Goal: Task Accomplishment & Management: Manage account settings

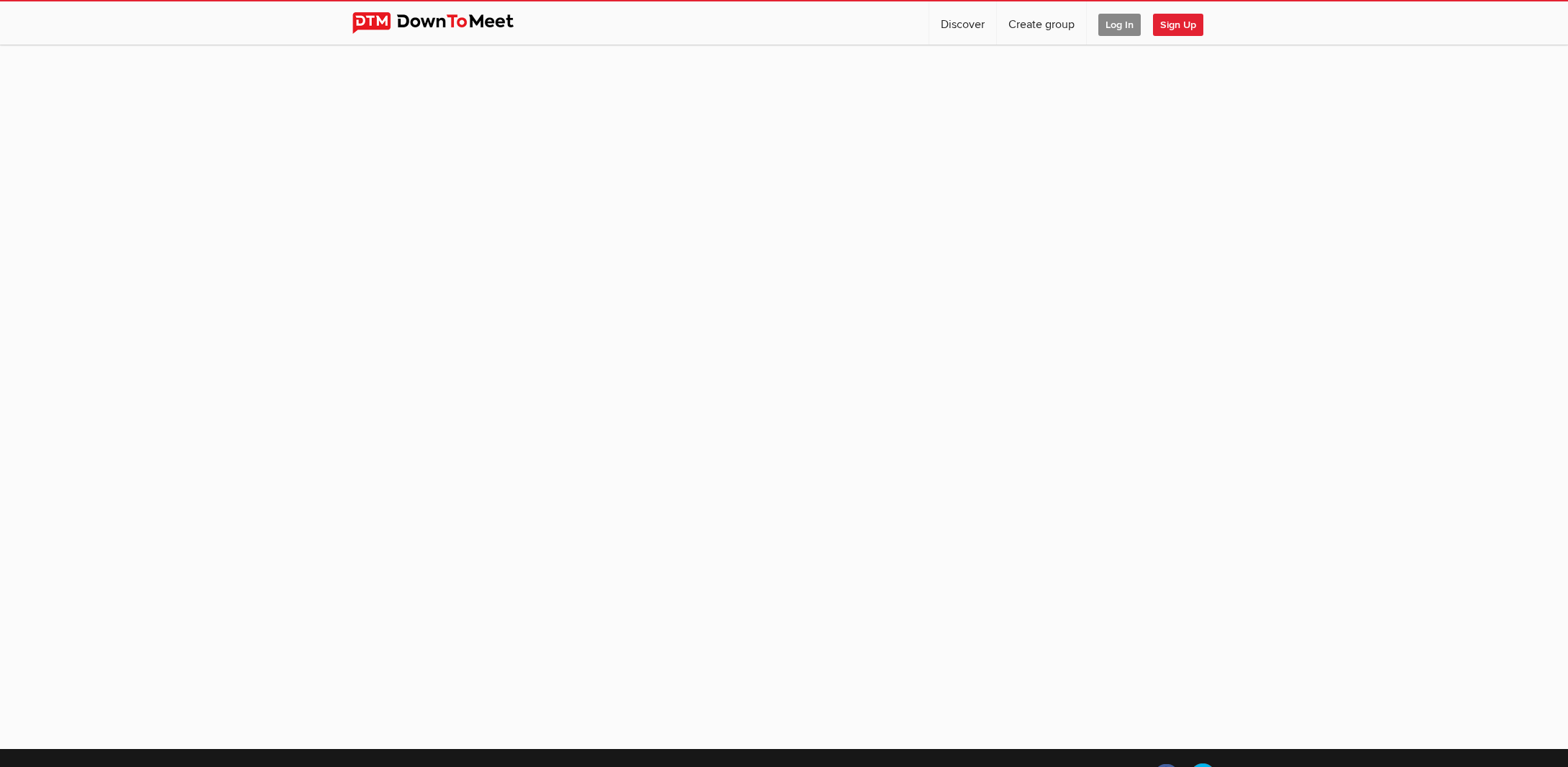
click at [1117, 25] on span "Log In" at bounding box center [1120, 24] width 43 height 22
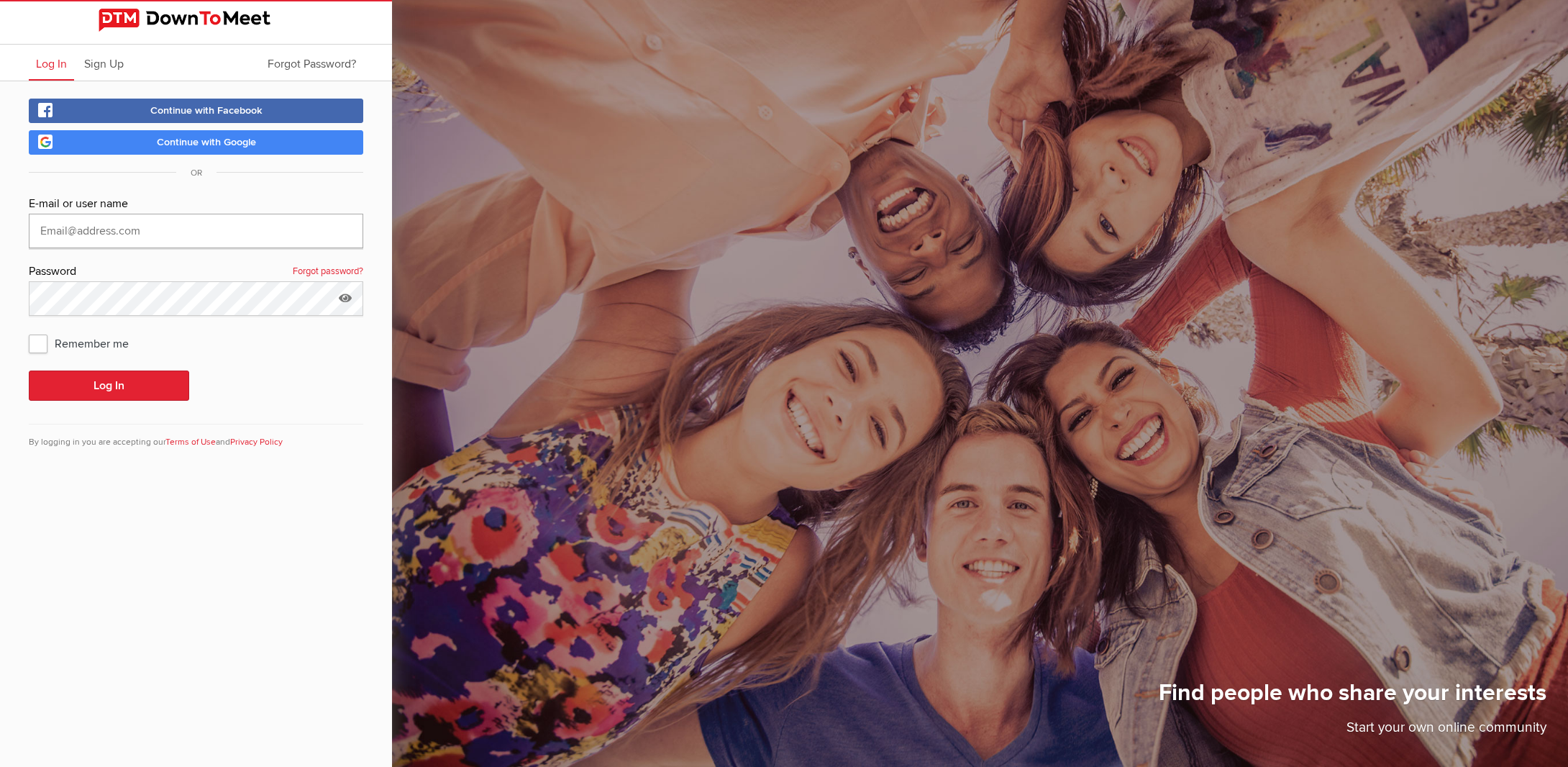
type input "[EMAIL_ADDRESS][DOMAIN_NAME]"
click at [109, 385] on button "Log In" at bounding box center [109, 385] width 161 height 30
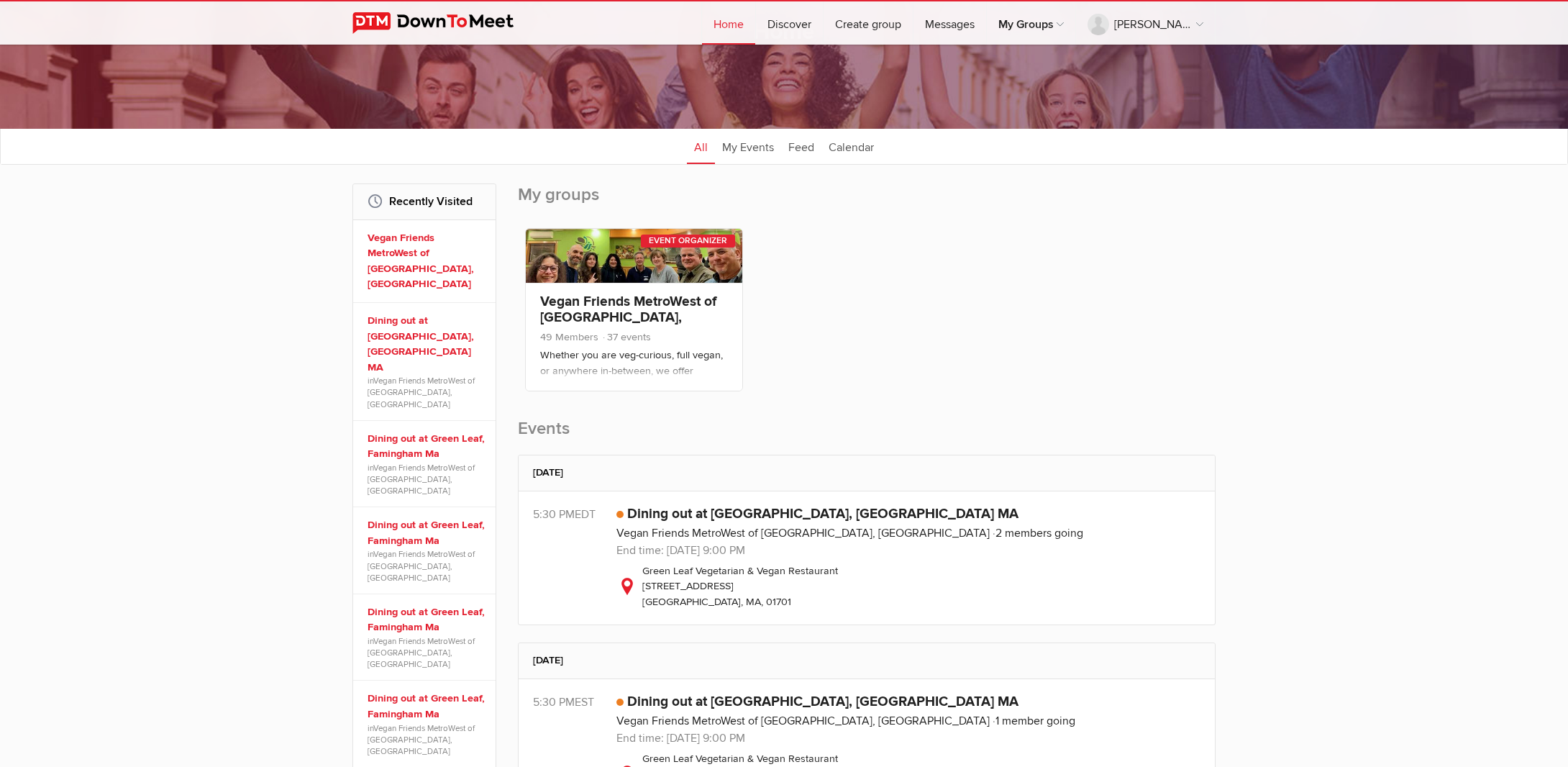
scroll to position [112, 0]
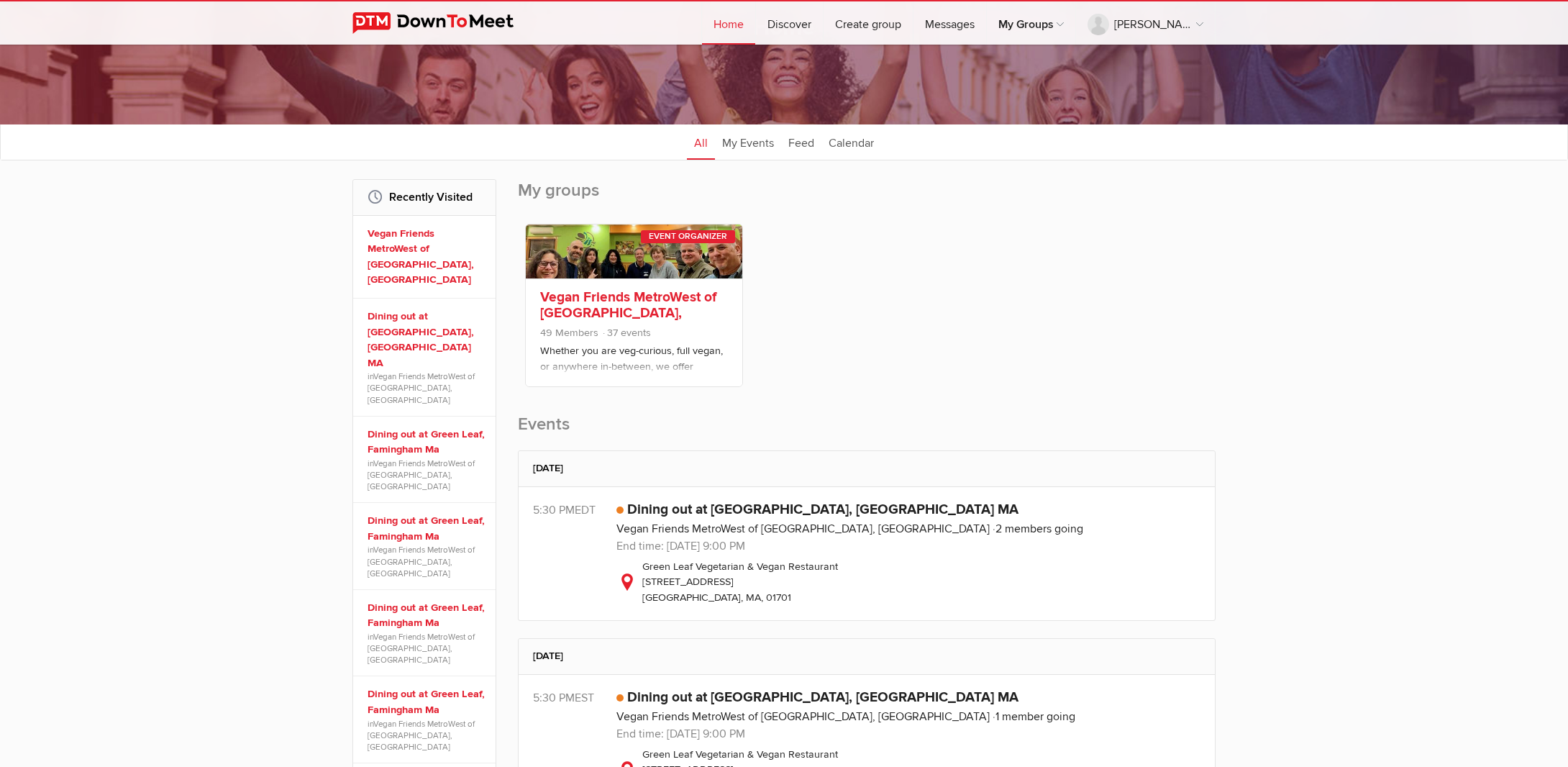
click at [606, 295] on link "Vegan Friends MetroWest of [GEOGRAPHIC_DATA], [GEOGRAPHIC_DATA]" at bounding box center [629, 312] width 177 height 49
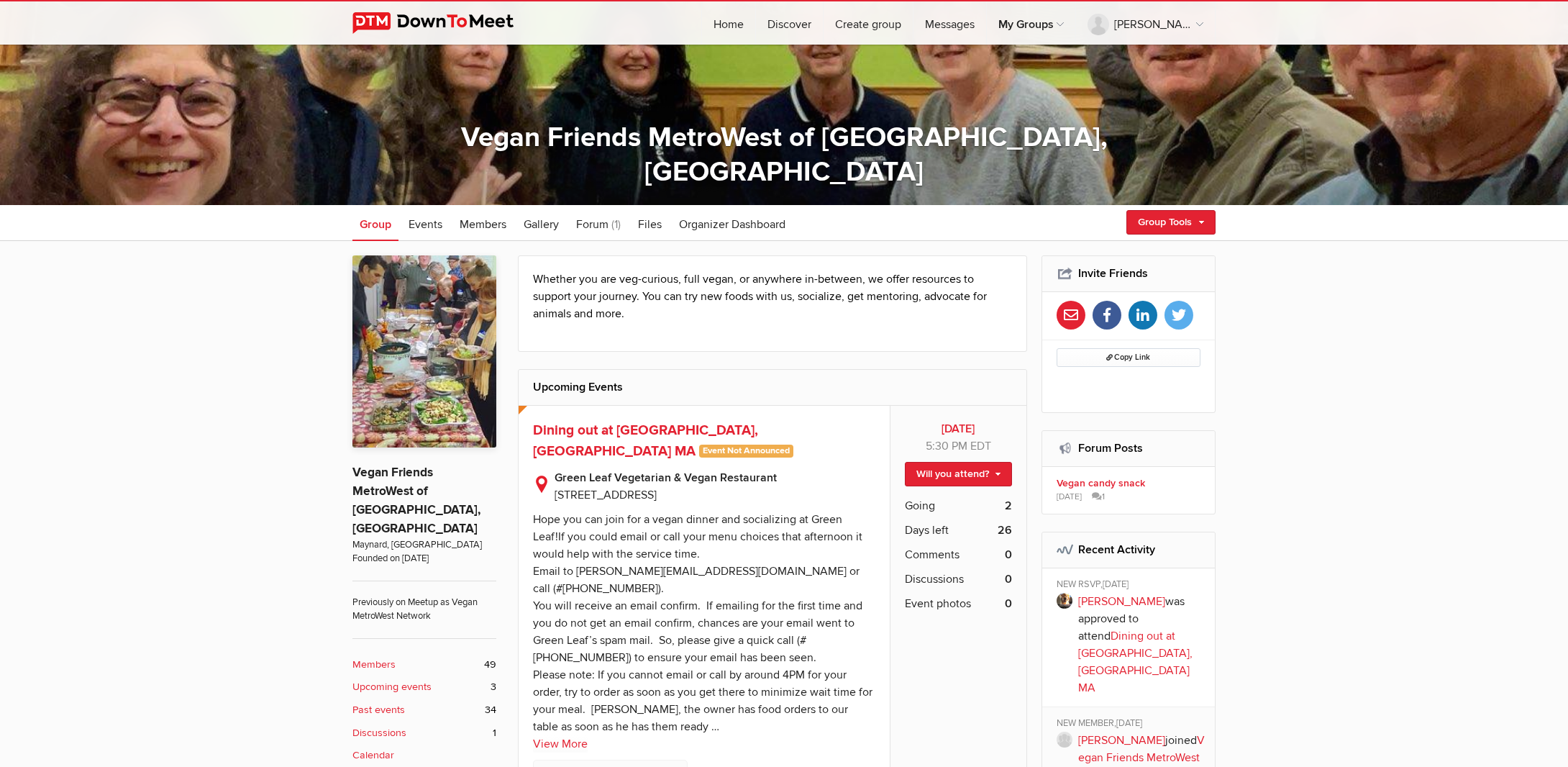
scroll to position [227, 0]
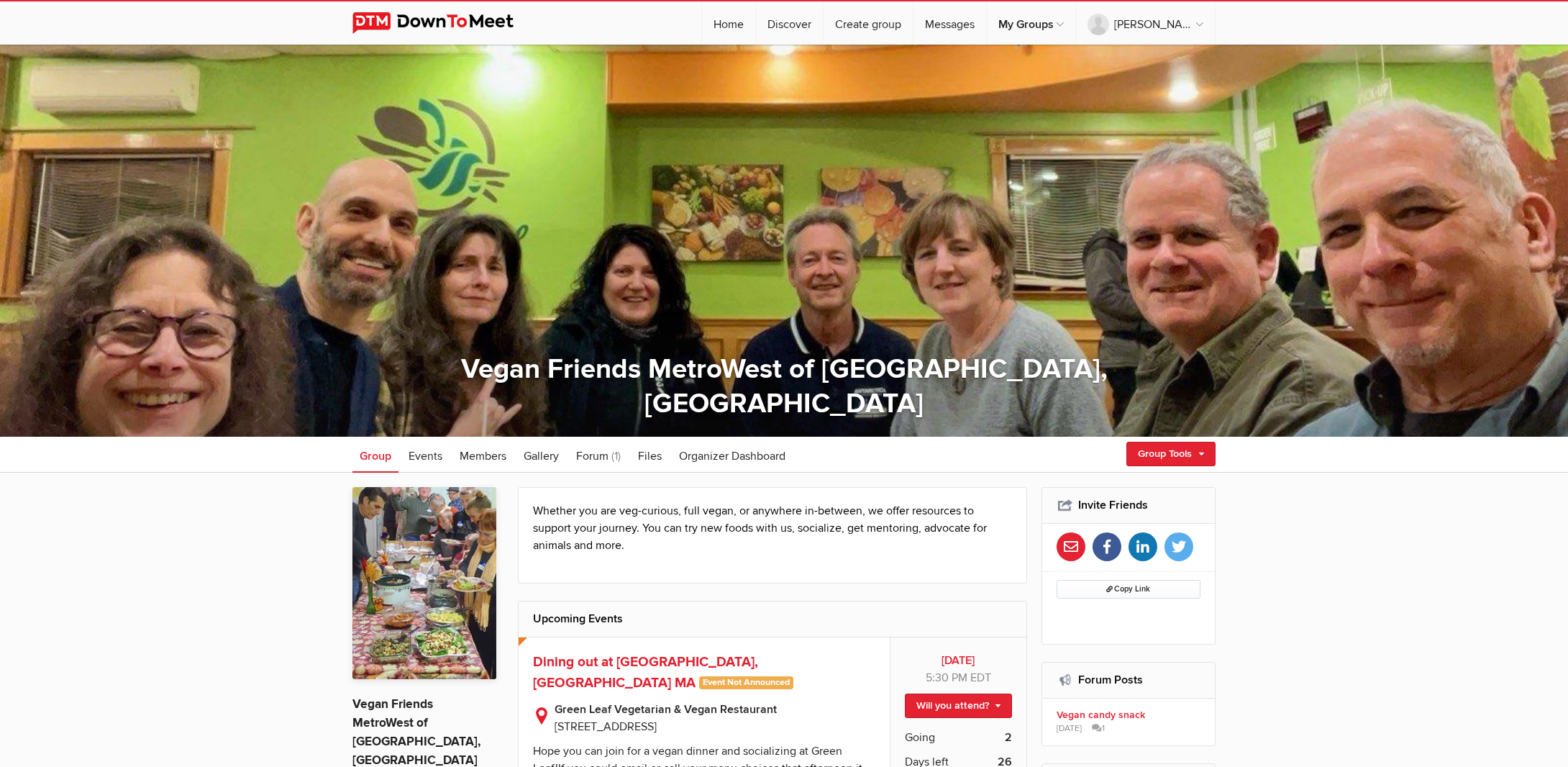
scroll to position [227, 0]
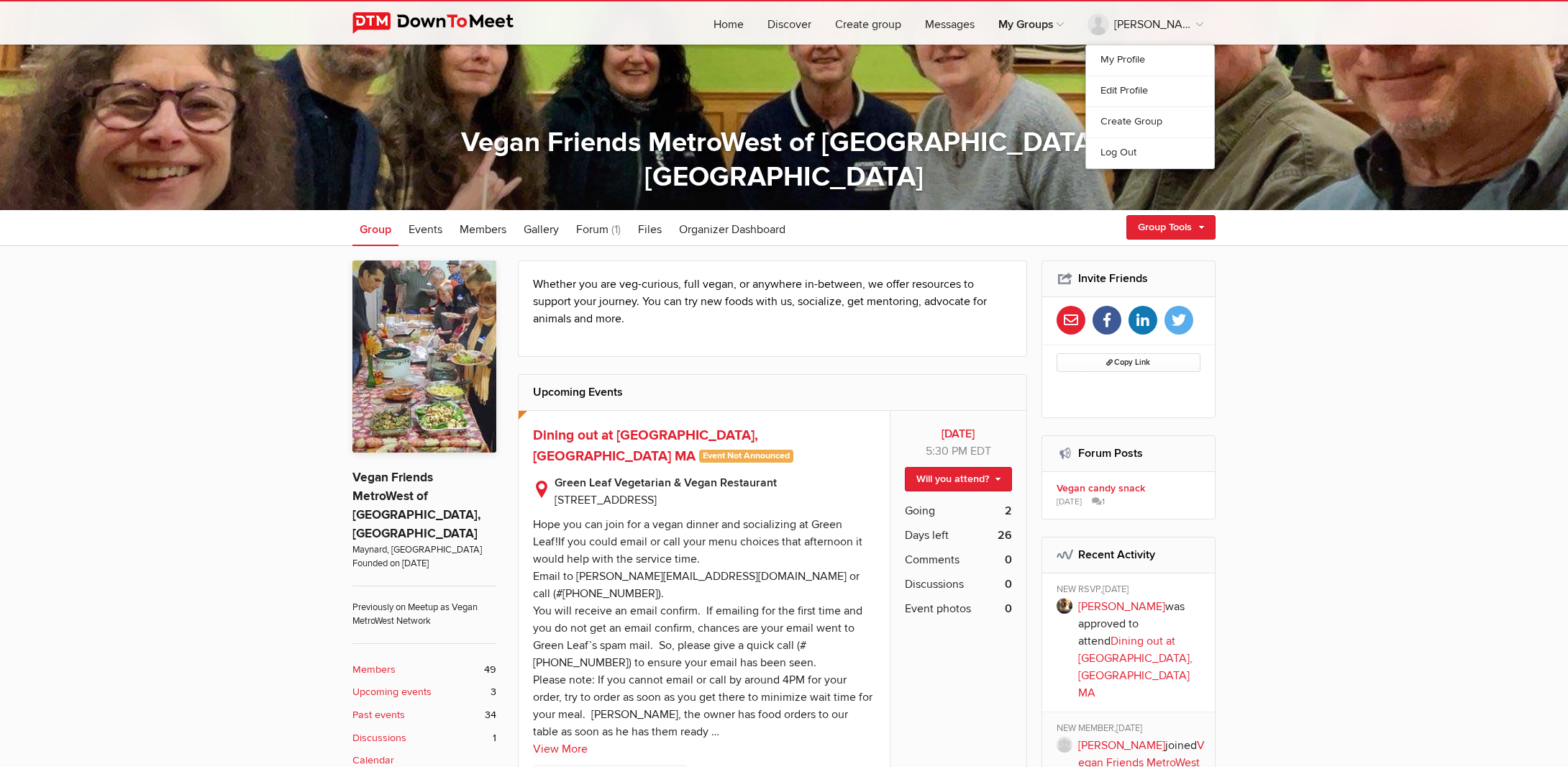
click at [1106, 154] on link "Log Out" at bounding box center [1151, 153] width 128 height 31
